Goal: Information Seeking & Learning: Check status

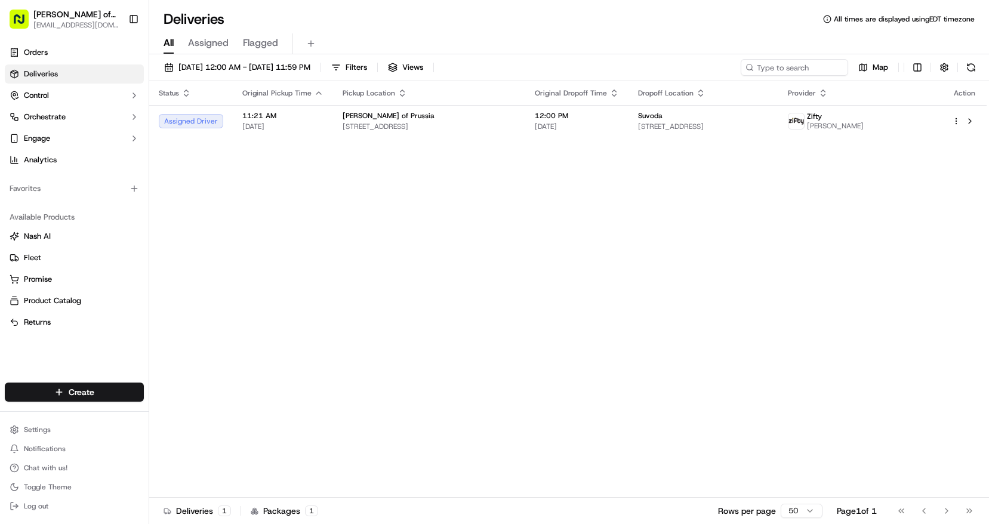
click at [332, 196] on div "Status Original Pickup Time Pickup Location Original Dropoff Time Dropoff Locat…" at bounding box center [567, 289] width 837 height 417
